Goal: Transaction & Acquisition: Book appointment/travel/reservation

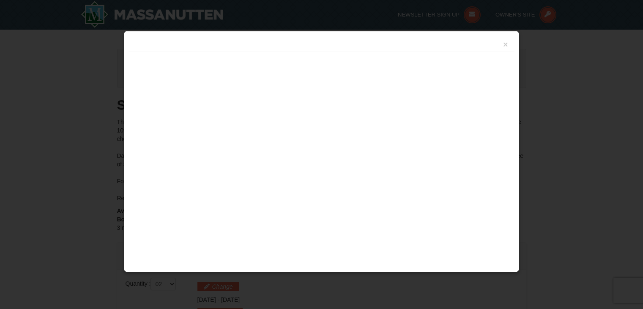
select select "2"
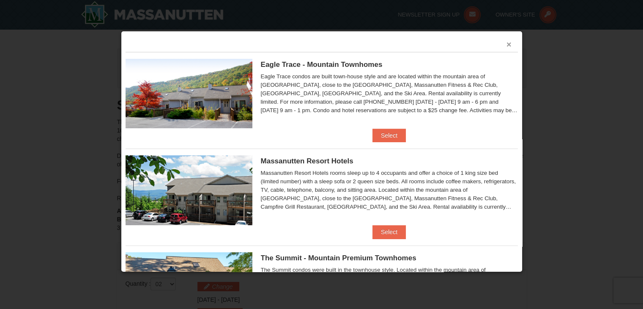
click at [507, 42] on button "×" at bounding box center [509, 44] width 5 height 8
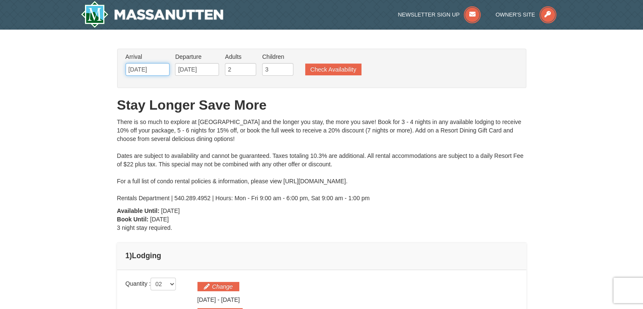
click at [144, 67] on input "[DATE]" at bounding box center [148, 69] width 44 height 13
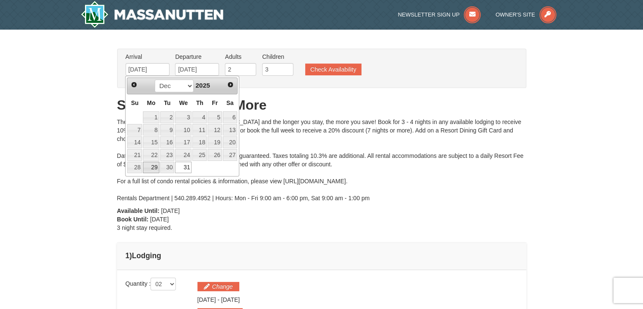
click at [154, 166] on link "29" at bounding box center [151, 168] width 16 height 12
type input "12/29/2025"
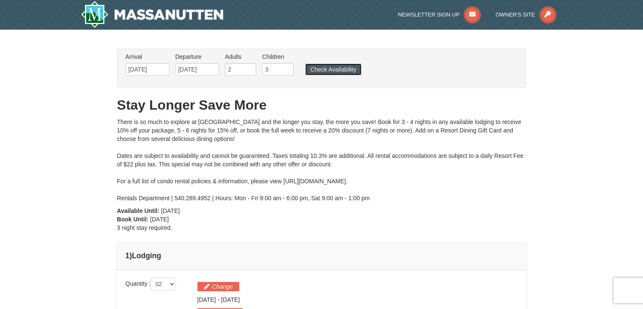
click at [327, 71] on button "Check Availability" at bounding box center [333, 69] width 56 height 12
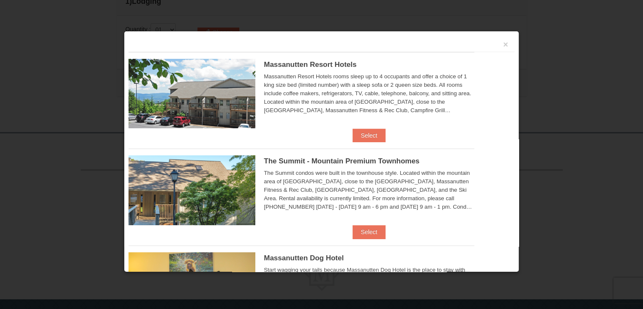
scroll to position [275, 0]
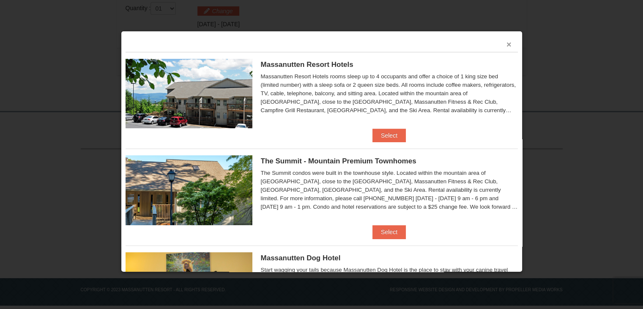
click at [507, 44] on button "×" at bounding box center [509, 44] width 5 height 8
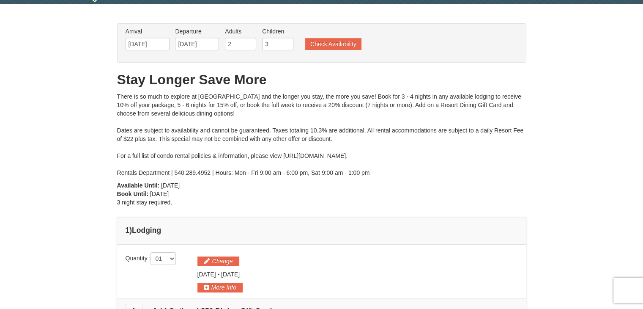
scroll to position [22, 0]
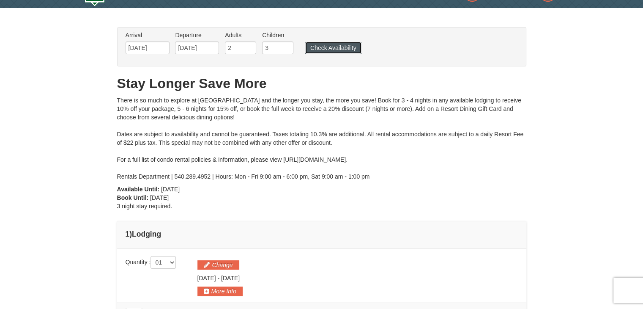
click at [328, 48] on button "Check Availability" at bounding box center [333, 48] width 56 height 12
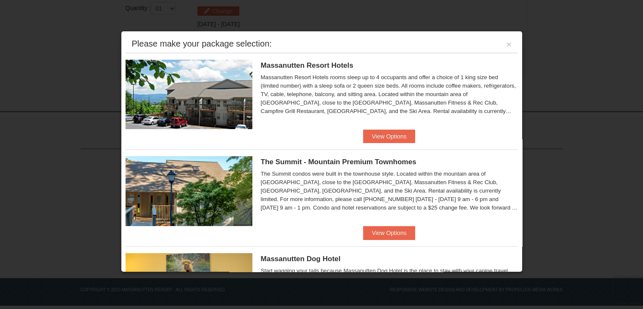
scroll to position [22, 0]
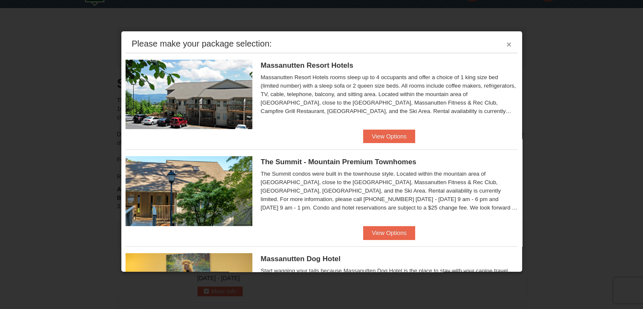
click at [507, 46] on button "×" at bounding box center [509, 44] width 5 height 8
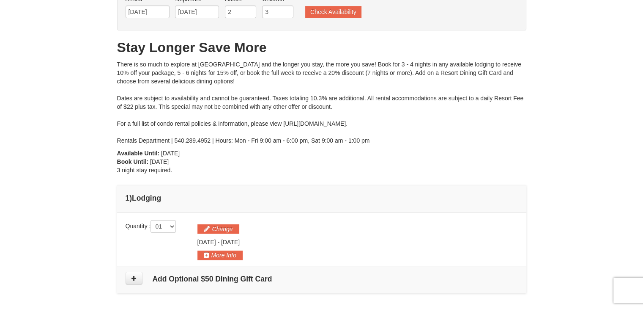
scroll to position [148, 0]
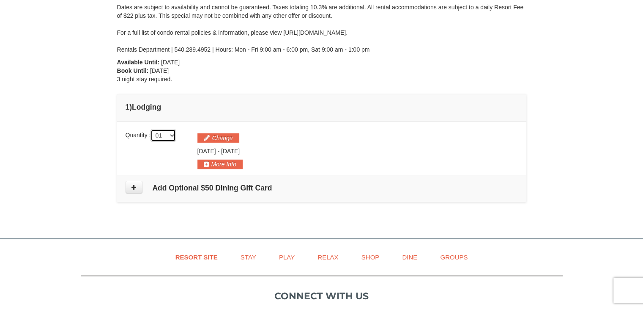
click at [174, 137] on select "01 02 03 04 05" at bounding box center [163, 135] width 25 height 13
select select "2"
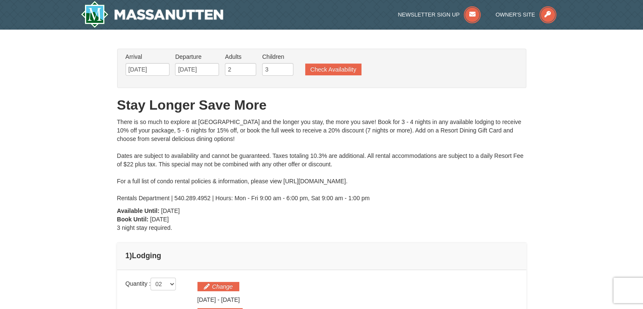
scroll to position [0, 0]
click at [329, 68] on button "Check Availability" at bounding box center [333, 69] width 56 height 12
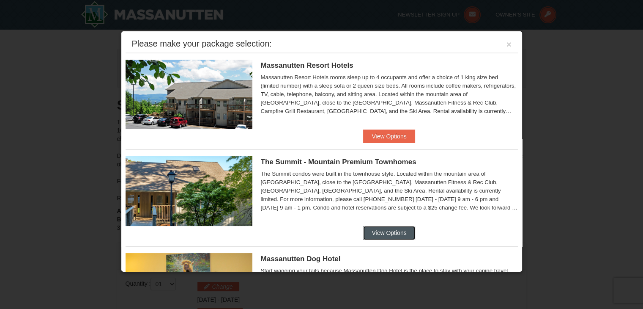
click at [383, 231] on button "View Options" at bounding box center [389, 233] width 52 height 14
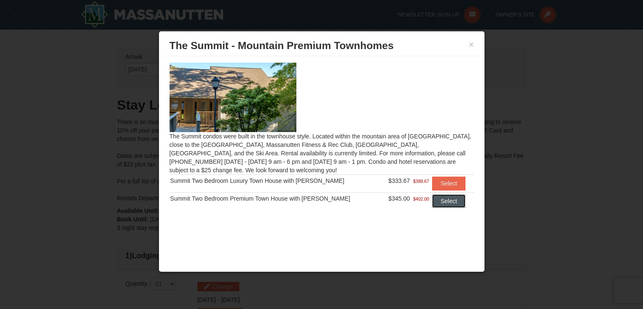
click at [439, 199] on button "Select" at bounding box center [448, 201] width 33 height 14
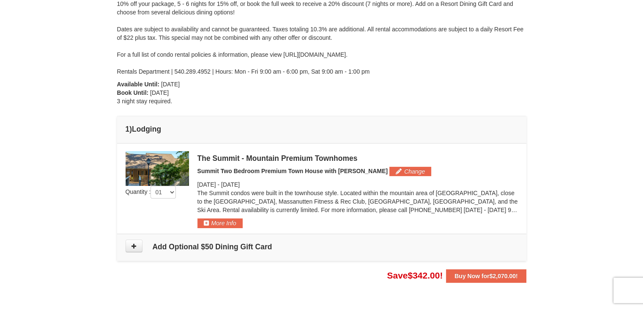
scroll to position [127, 0]
click at [173, 190] on select "01 02 03 04 05" at bounding box center [163, 191] width 25 height 13
select select "2"
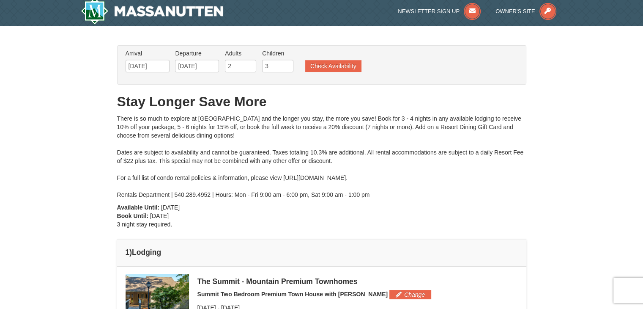
scroll to position [0, 0]
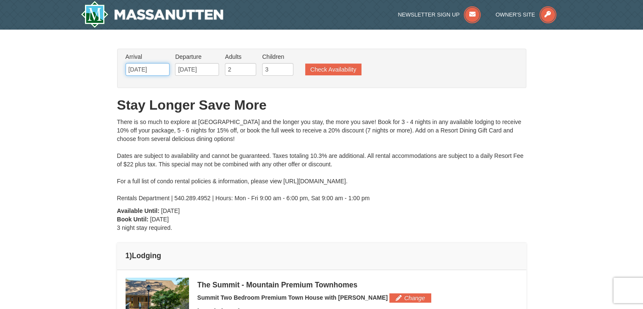
click at [161, 69] on input "12/29/2025" at bounding box center [148, 69] width 44 height 13
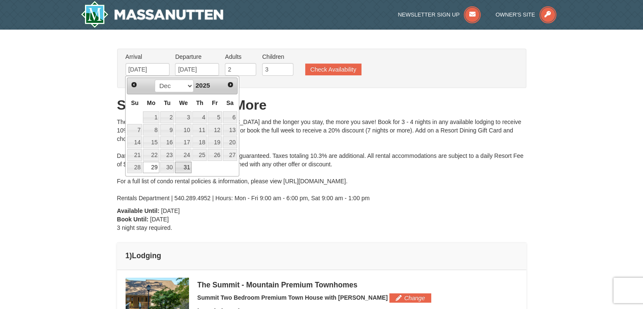
click at [180, 165] on link "31" at bounding box center [183, 168] width 16 height 12
type input "[DATE]"
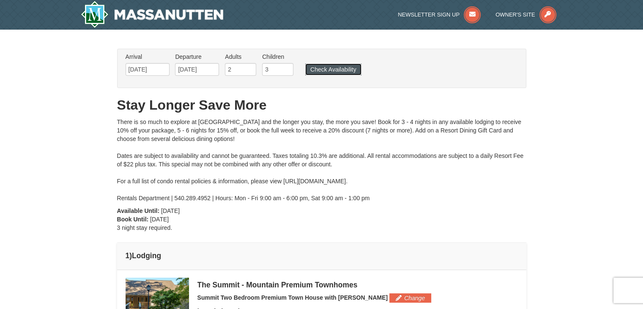
click at [333, 69] on button "Check Availability" at bounding box center [333, 69] width 56 height 12
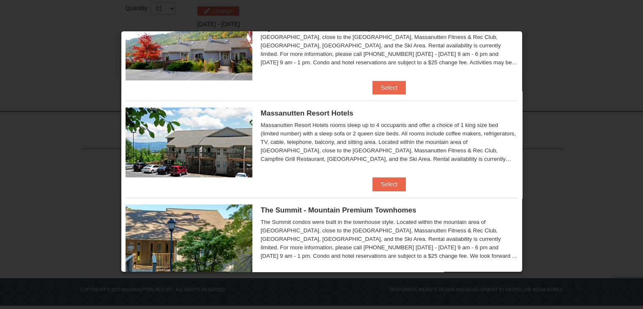
scroll to position [85, 0]
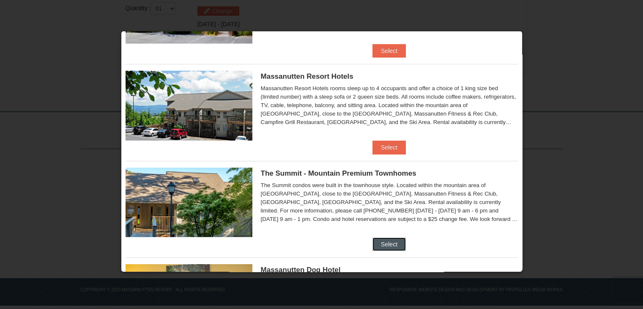
click at [385, 246] on button "Select" at bounding box center [389, 244] width 33 height 14
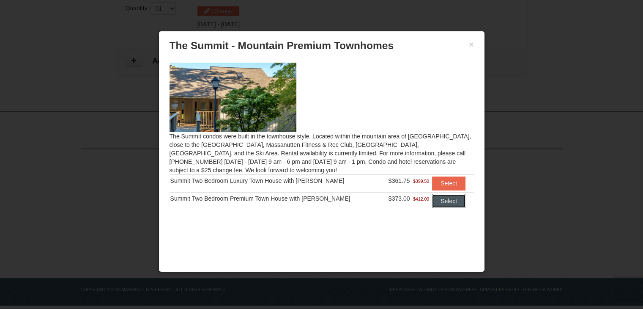
click at [434, 194] on button "Select" at bounding box center [448, 201] width 33 height 14
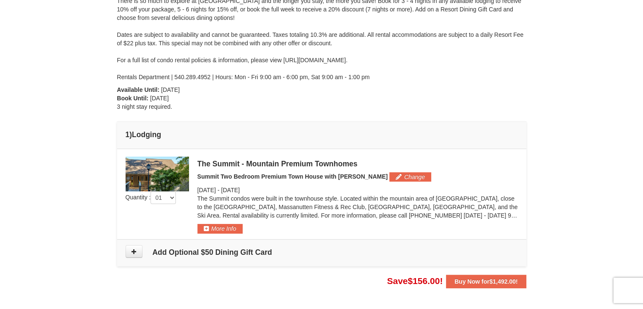
scroll to position [106, 0]
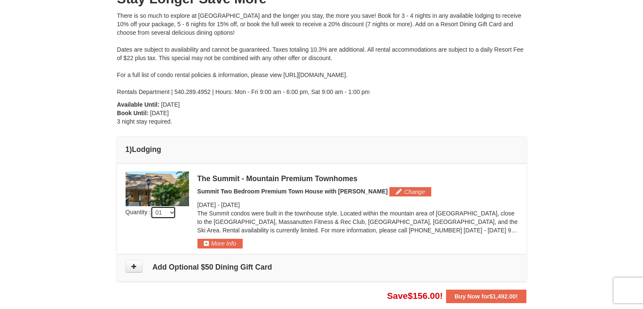
click at [173, 213] on select "01 02 03 04 05" at bounding box center [163, 212] width 25 height 13
select select "2"
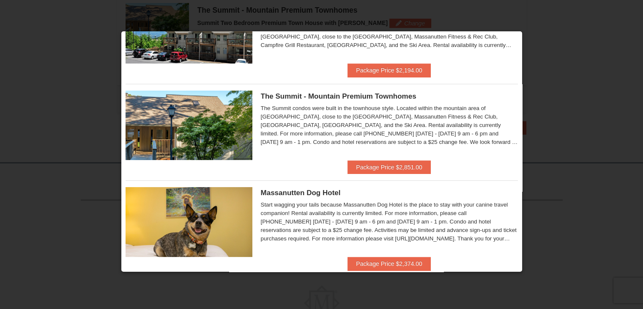
scroll to position [169, 0]
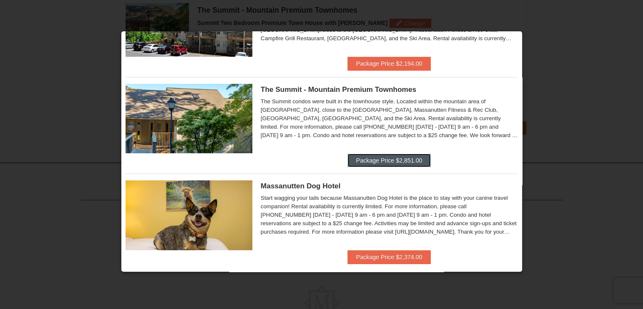
click at [378, 160] on button "Package Price $2,851.00" at bounding box center [389, 160] width 83 height 14
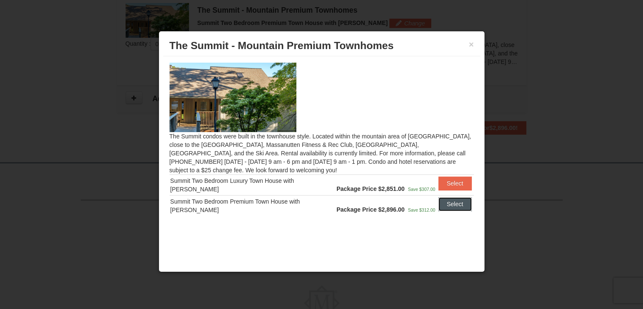
click at [452, 204] on button "Select" at bounding box center [455, 204] width 33 height 14
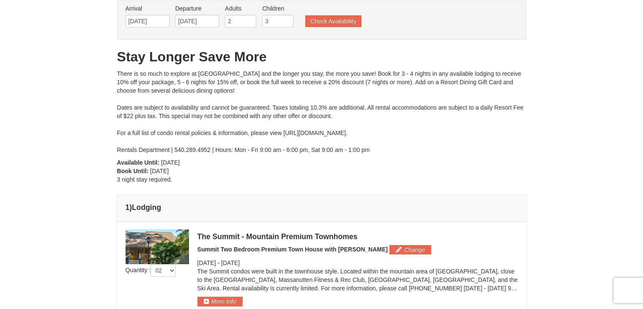
scroll to position [0, 0]
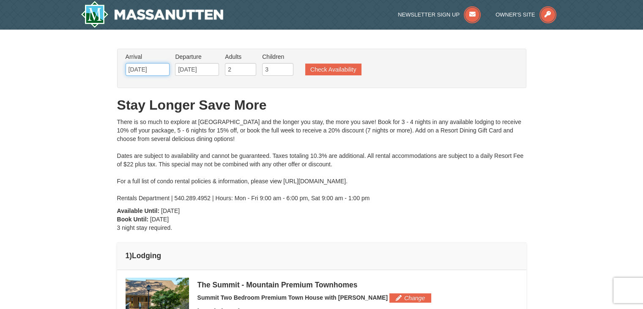
click at [164, 69] on input "[DATE]" at bounding box center [148, 69] width 44 height 13
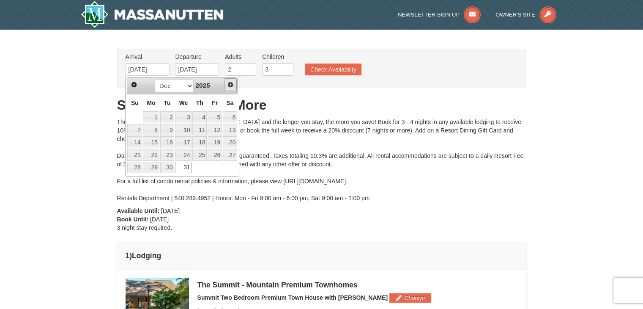
click at [230, 83] on span "Next" at bounding box center [230, 84] width 7 height 7
click at [217, 117] on link "2" at bounding box center [215, 117] width 14 height 12
type input "[DATE]"
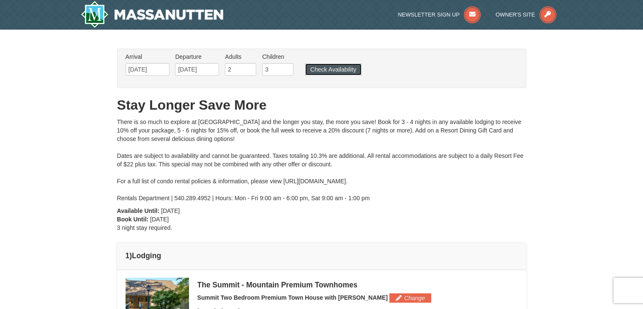
click at [337, 69] on button "Check Availability" at bounding box center [333, 69] width 56 height 12
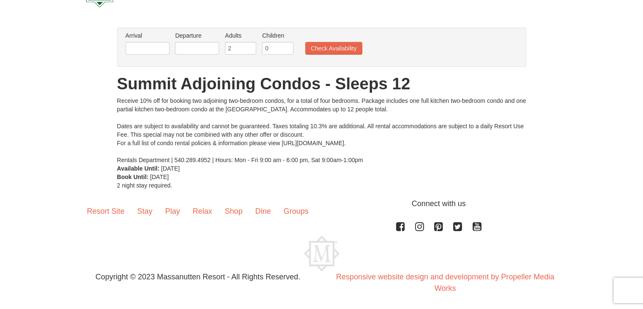
scroll to position [42, 0]
click at [147, 46] on input "text" at bounding box center [148, 47] width 44 height 13
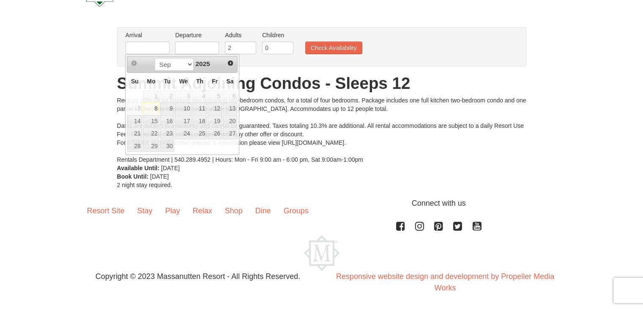
click at [276, 66] on div "From: To: Adults: 2 Children: 0 Change Arrival Please format dates MM/DD/YYYY P…" at bounding box center [321, 108] width 409 height 162
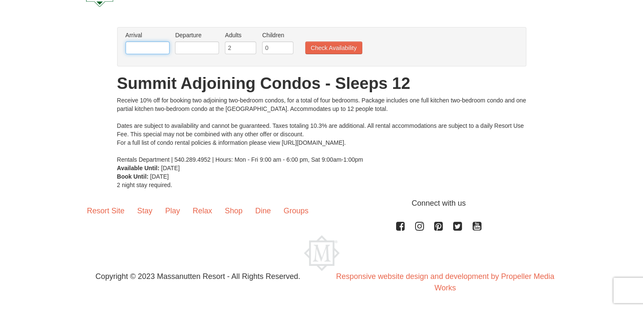
click at [151, 50] on input "text" at bounding box center [148, 47] width 44 height 13
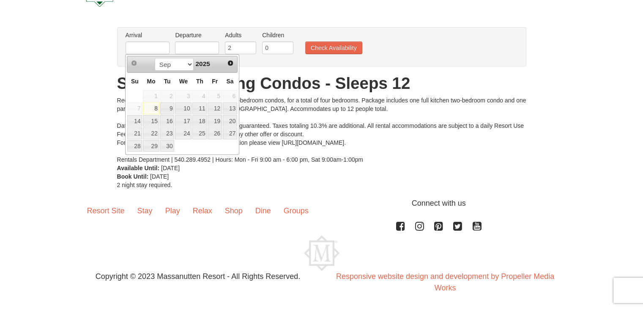
click at [261, 70] on div "From: To: Adults: 2 Children: 0 Change Arrival Please format dates MM/DD/YYYY P…" at bounding box center [321, 108] width 409 height 162
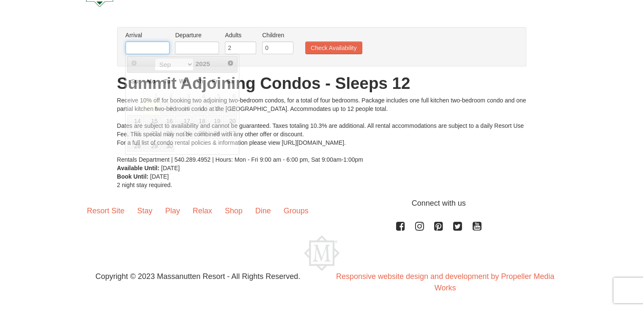
click at [137, 46] on input "text" at bounding box center [148, 47] width 44 height 13
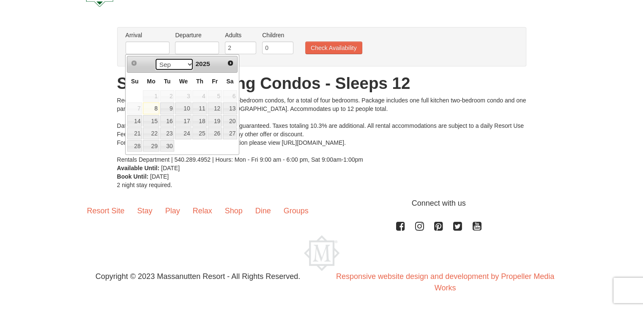
click at [187, 63] on select "Sep Oct Nov Dec" at bounding box center [174, 64] width 39 height 13
click at [231, 132] on link "27" at bounding box center [230, 133] width 14 height 12
type input "12/27/2025"
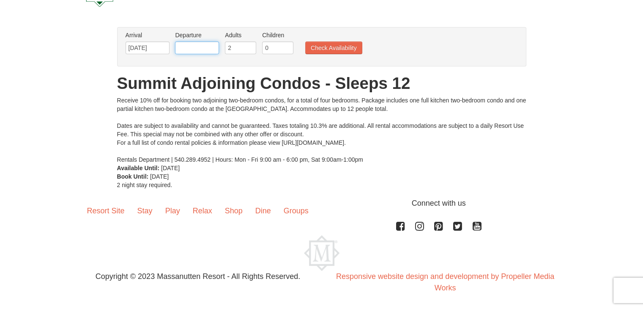
click at [191, 49] on input "text" at bounding box center [197, 47] width 44 height 13
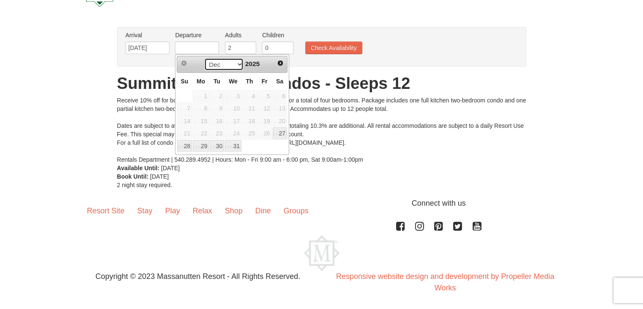
click at [234, 66] on select "Dec" at bounding box center [223, 64] width 39 height 13
click at [253, 63] on span "2025" at bounding box center [252, 63] width 14 height 7
click at [280, 63] on span "Next" at bounding box center [280, 63] width 7 height 7
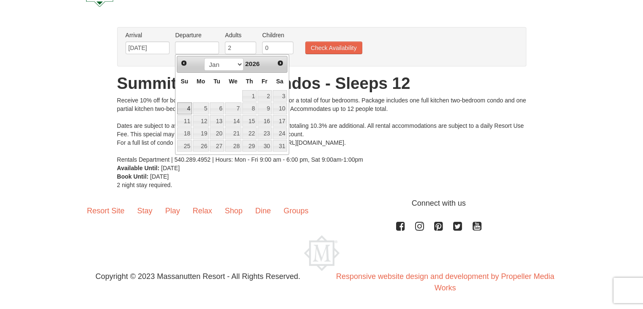
click at [186, 106] on link "4" at bounding box center [184, 108] width 15 height 12
type input "[DATE]"
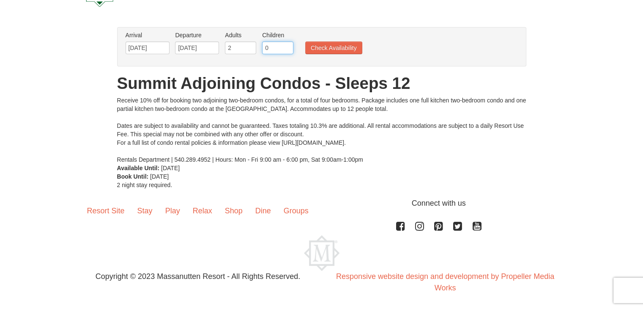
click at [273, 46] on input "0" at bounding box center [277, 47] width 31 height 13
click at [287, 44] on input "1" at bounding box center [277, 47] width 31 height 13
click at [287, 44] on input "2" at bounding box center [277, 47] width 31 height 13
type input "3"
click at [287, 44] on input "3" at bounding box center [277, 47] width 31 height 13
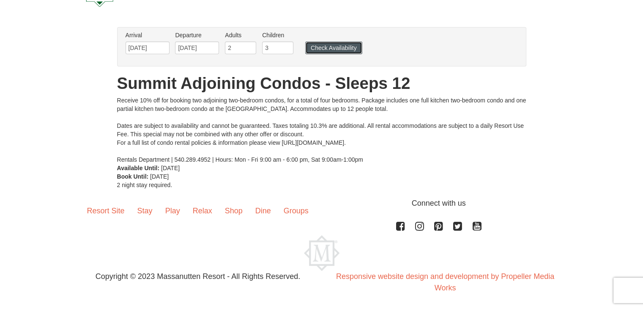
click at [338, 48] on button "Check Availability" at bounding box center [333, 47] width 57 height 13
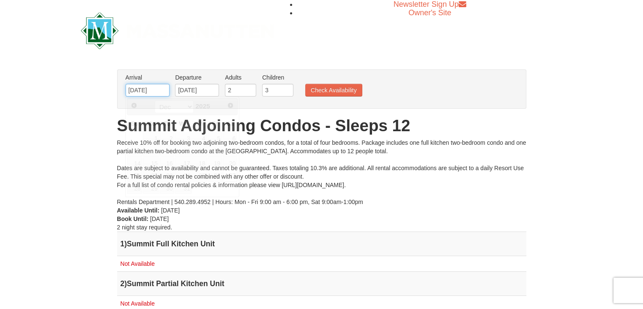
click at [162, 88] on input "12/27/2025" at bounding box center [148, 90] width 44 height 13
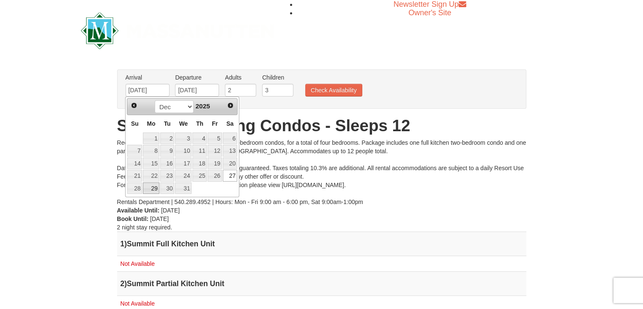
click at [150, 188] on link "29" at bounding box center [151, 188] width 16 height 12
type input "[DATE]"
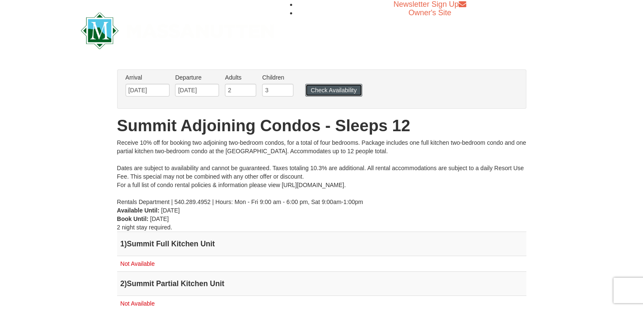
click at [332, 93] on button "Check Availability" at bounding box center [333, 90] width 57 height 13
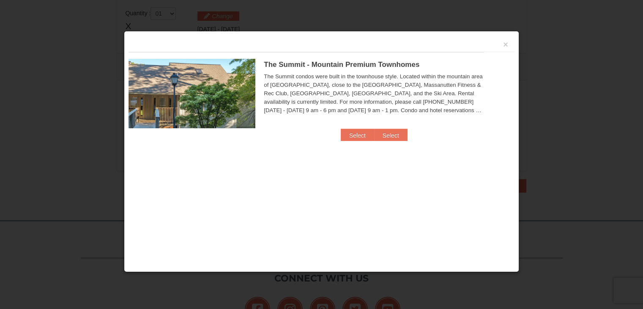
scroll to position [259, 0]
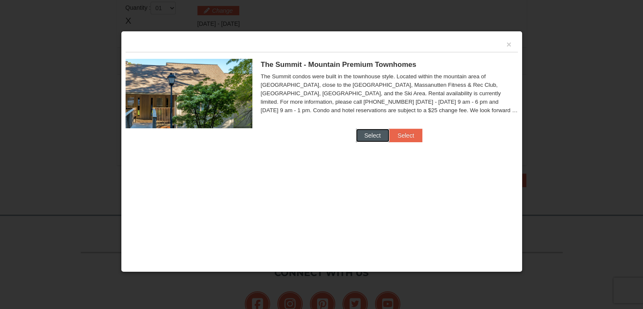
click at [375, 134] on button "Select" at bounding box center [372, 136] width 33 height 14
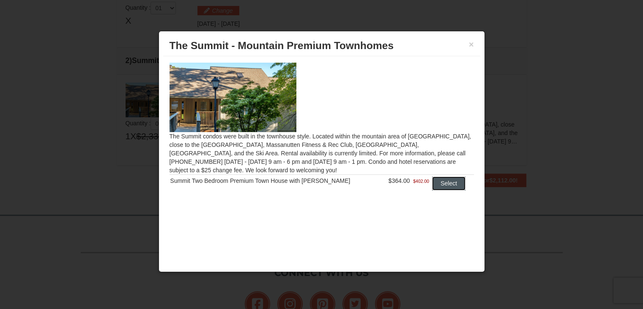
click at [450, 183] on button "Select" at bounding box center [448, 183] width 33 height 14
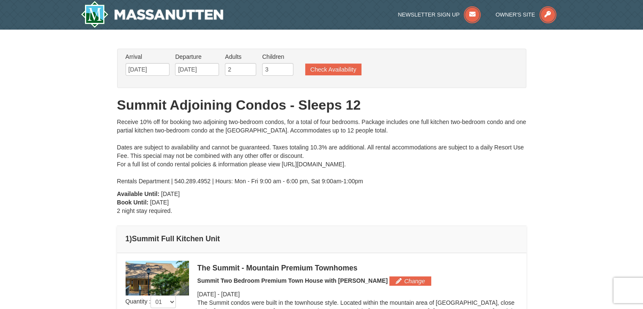
scroll to position [0, 0]
click at [161, 68] on input "12/29/2025" at bounding box center [148, 69] width 44 height 13
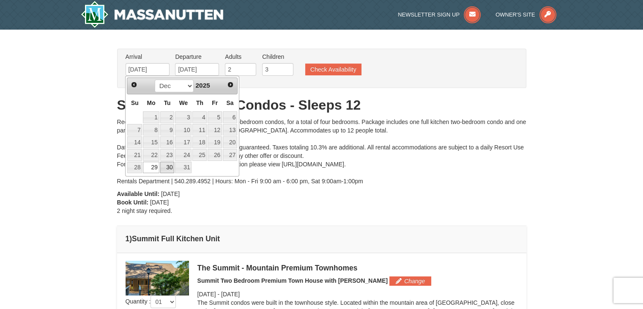
click at [169, 164] on link "30" at bounding box center [167, 168] width 14 height 12
type input "[DATE]"
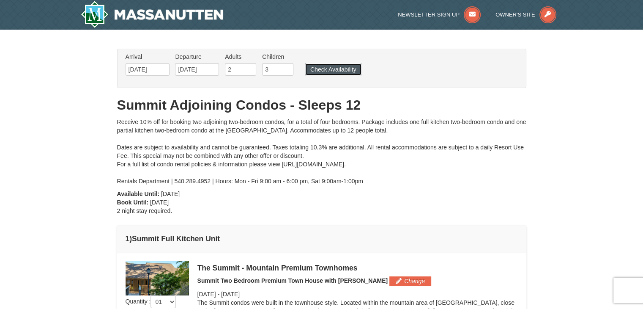
click at [318, 71] on button "Check Availability" at bounding box center [333, 69] width 56 height 12
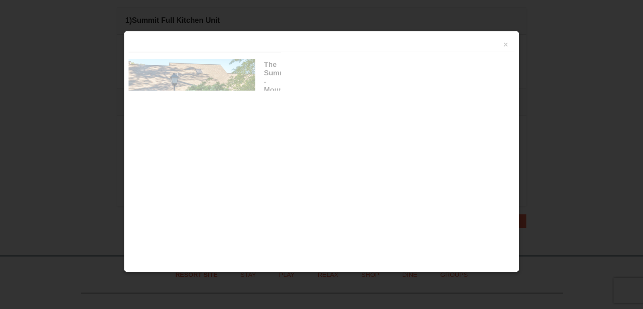
scroll to position [258, 0]
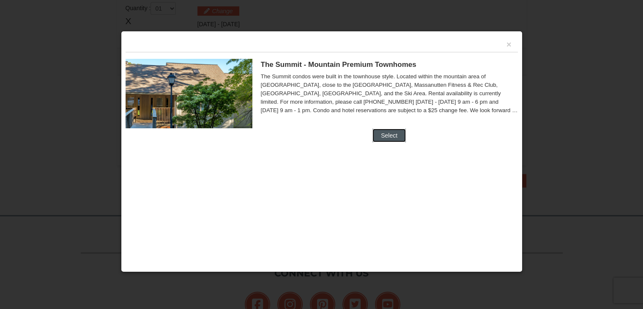
click at [392, 132] on button "Select" at bounding box center [389, 136] width 33 height 14
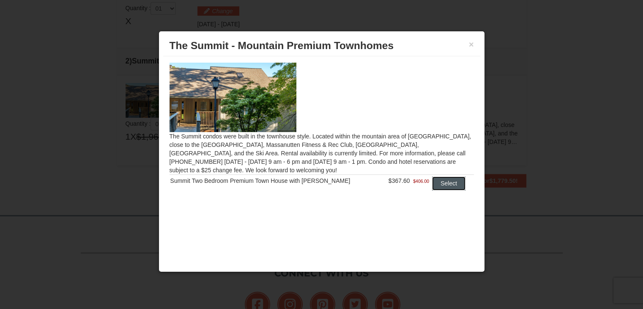
click at [445, 183] on button "Select" at bounding box center [448, 183] width 33 height 14
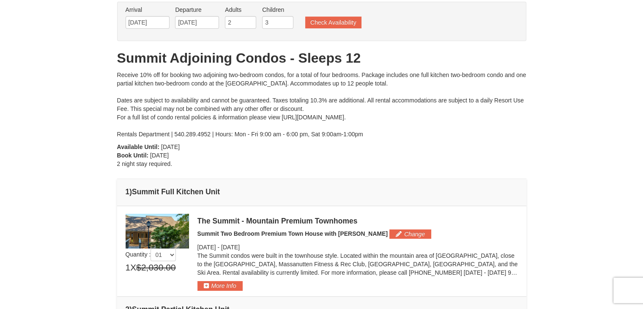
scroll to position [5, 0]
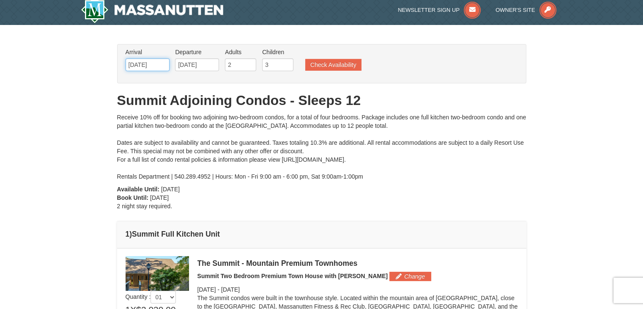
click at [159, 65] on input "12/30/2025" at bounding box center [148, 64] width 44 height 13
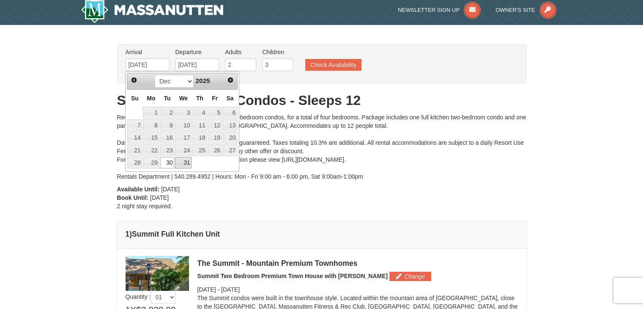
click at [189, 160] on link "31" at bounding box center [183, 163] width 16 height 12
type input "12/31/2025"
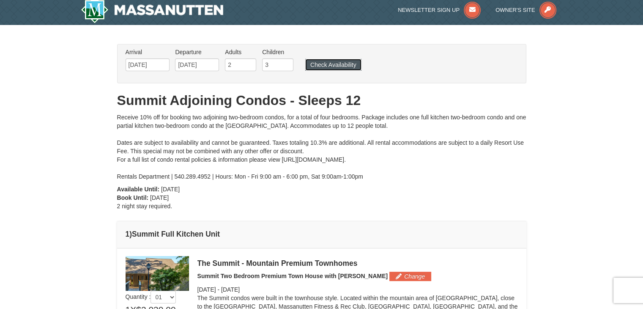
click at [335, 63] on button "Check Availability" at bounding box center [333, 65] width 56 height 12
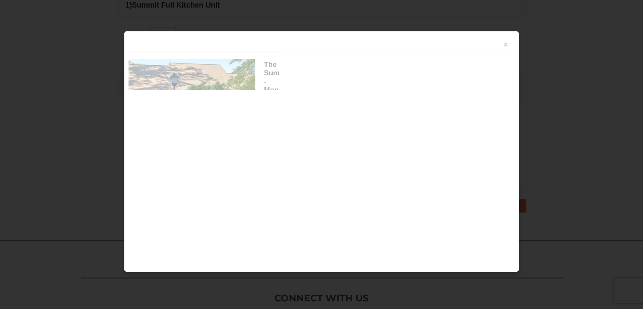
scroll to position [258, 0]
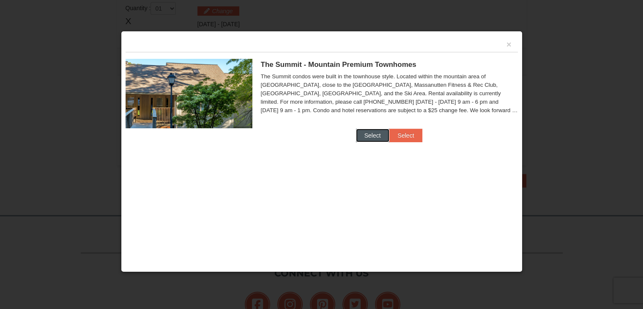
click at [371, 136] on button "Select" at bounding box center [372, 136] width 33 height 14
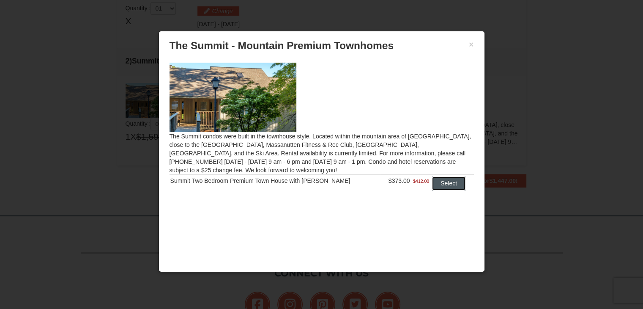
drag, startPoint x: 433, startPoint y: 185, endPoint x: 484, endPoint y: 184, distance: 50.8
click at [433, 185] on button "Select" at bounding box center [448, 183] width 33 height 14
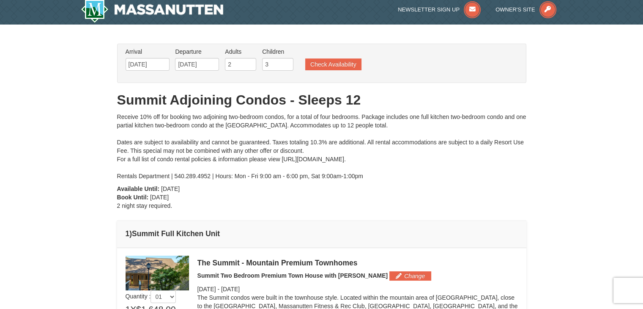
scroll to position [5, 0]
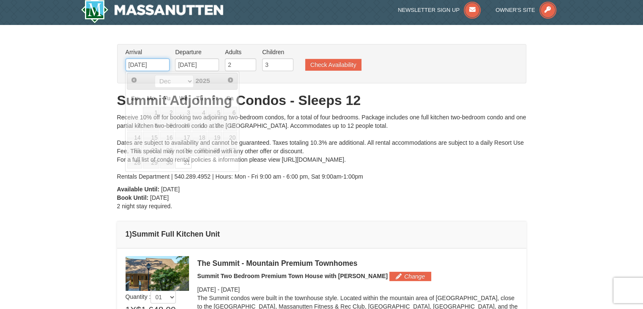
click at [164, 65] on input "12/31/2025" at bounding box center [148, 64] width 44 height 13
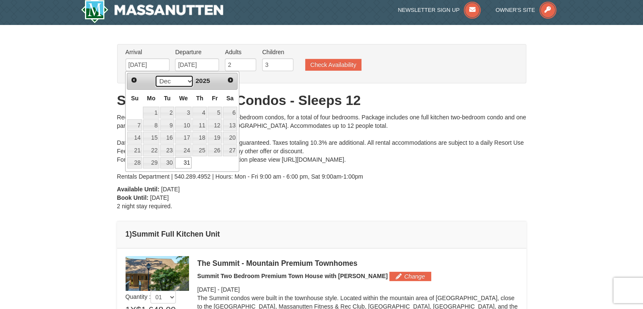
click at [188, 80] on select "Sep Oct Nov Dec" at bounding box center [174, 81] width 39 height 13
click at [232, 80] on span "Next" at bounding box center [230, 80] width 7 height 7
click at [211, 109] on link "2" at bounding box center [215, 113] width 14 height 12
type input "01/02/2026"
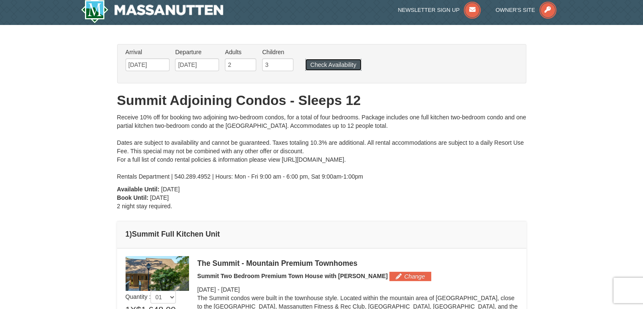
click at [330, 68] on button "Check Availability" at bounding box center [333, 65] width 56 height 12
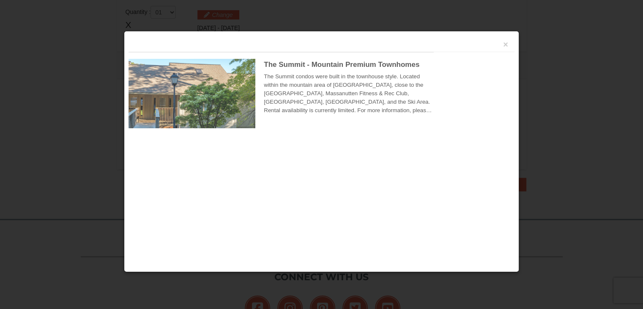
scroll to position [258, 0]
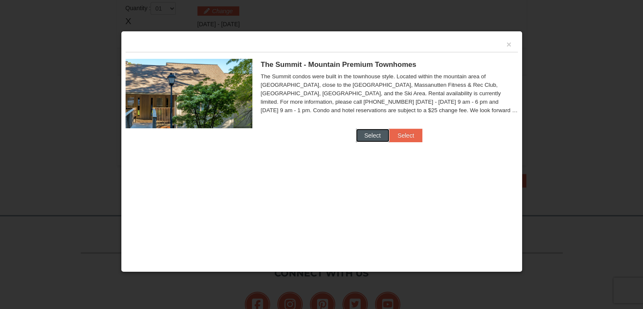
click at [370, 134] on button "Select" at bounding box center [372, 136] width 33 height 14
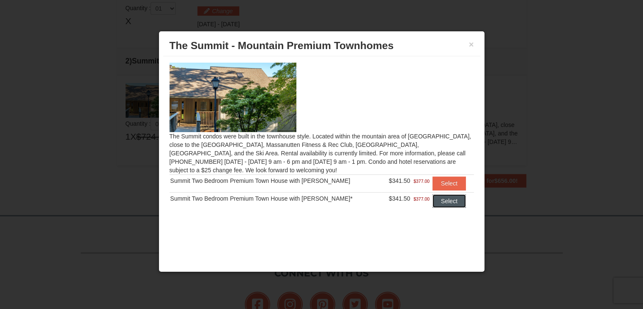
click at [444, 200] on button "Select" at bounding box center [449, 201] width 33 height 14
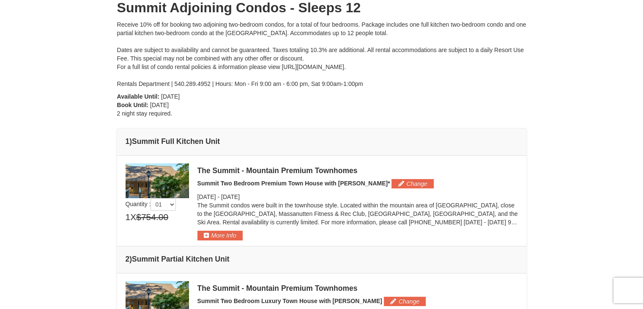
scroll to position [0, 0]
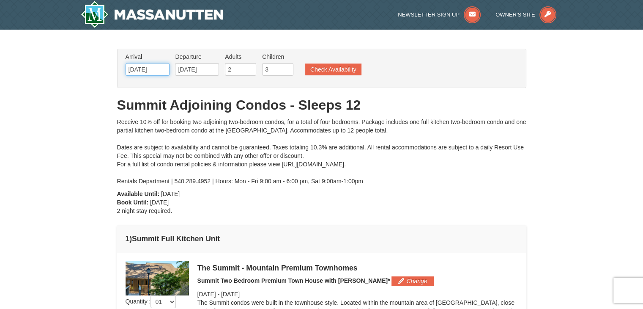
click at [161, 69] on input "01/02/2026" at bounding box center [148, 69] width 44 height 13
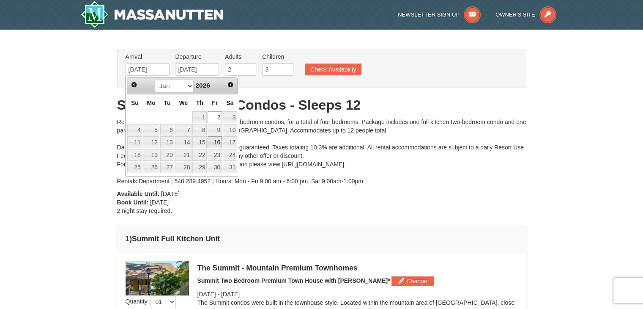
click at [214, 140] on link "16" at bounding box center [215, 142] width 14 height 12
type input "[DATE]"
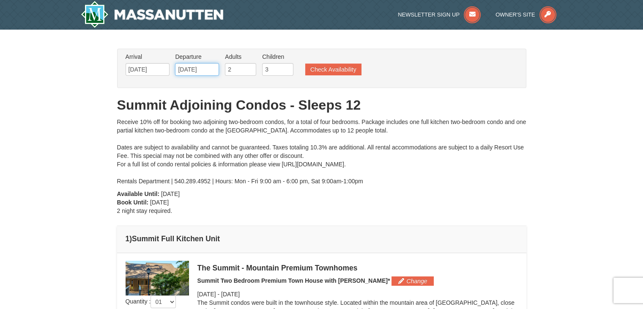
click at [213, 68] on input "[DATE]" at bounding box center [197, 69] width 44 height 13
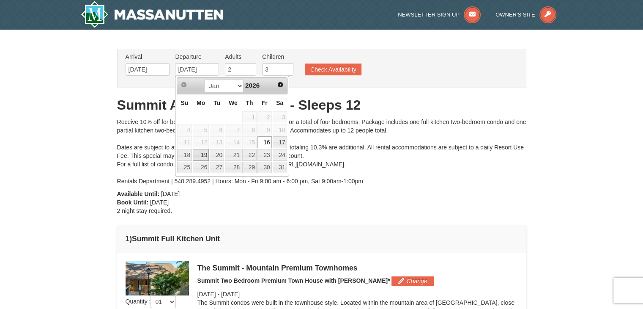
click at [204, 155] on link "19" at bounding box center [201, 155] width 16 height 12
type input "[DATE]"
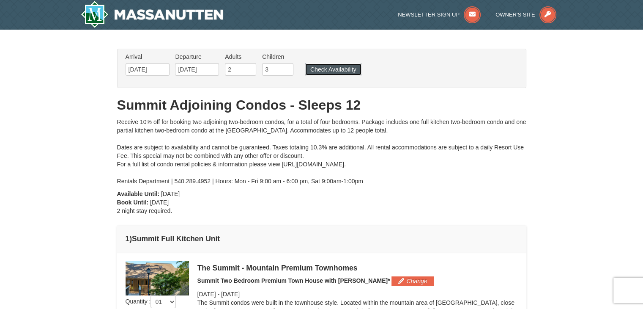
click at [331, 66] on button "Check Availability" at bounding box center [333, 69] width 56 height 12
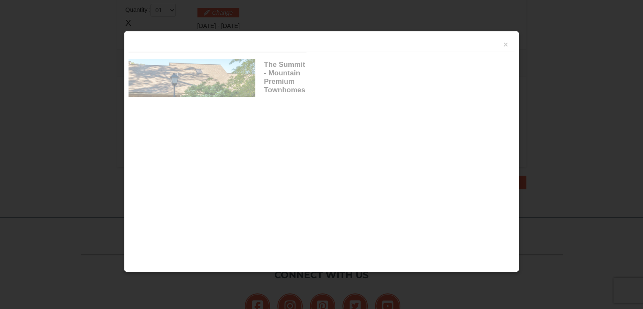
scroll to position [258, 0]
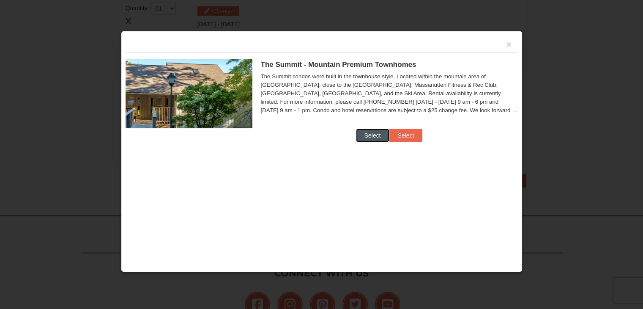
click at [367, 134] on button "Select" at bounding box center [372, 136] width 33 height 14
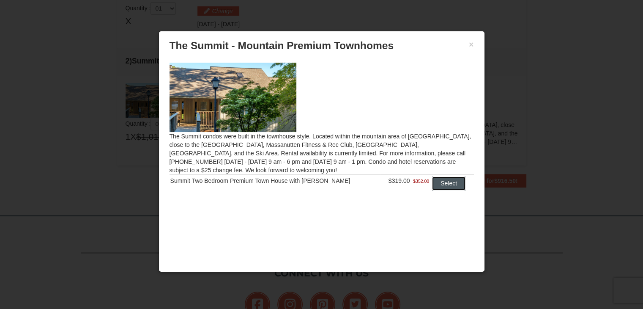
click at [454, 188] on button "Select" at bounding box center [448, 183] width 33 height 14
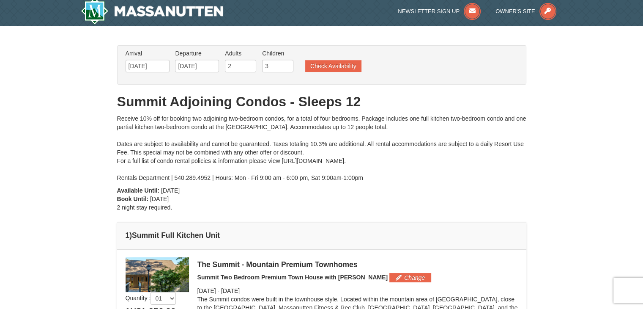
scroll to position [0, 0]
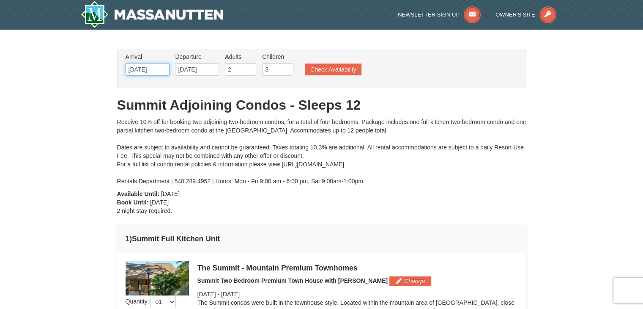
click at [162, 68] on input "[DATE]" at bounding box center [148, 69] width 44 height 13
